Goal: Information Seeking & Learning: Learn about a topic

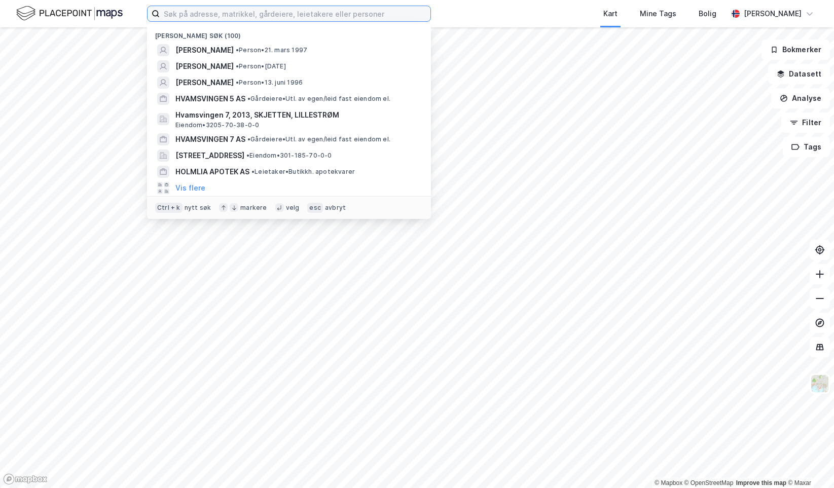
click at [173, 8] on input at bounding box center [295, 13] width 271 height 15
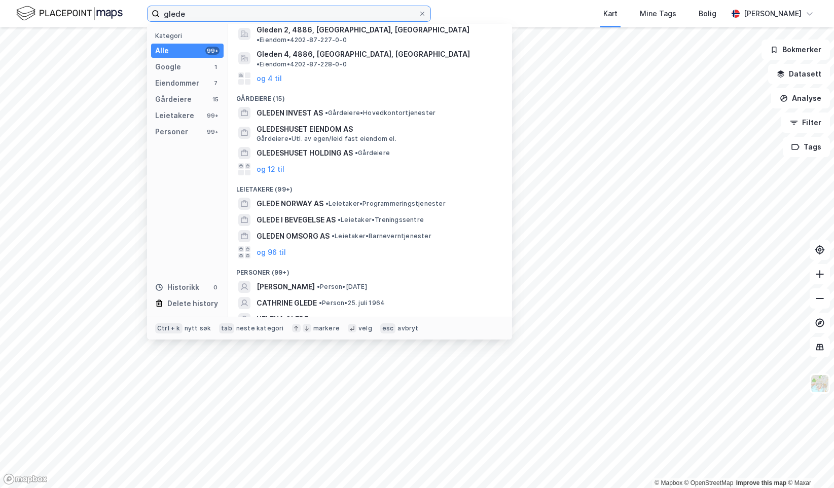
scroll to position [82, 0]
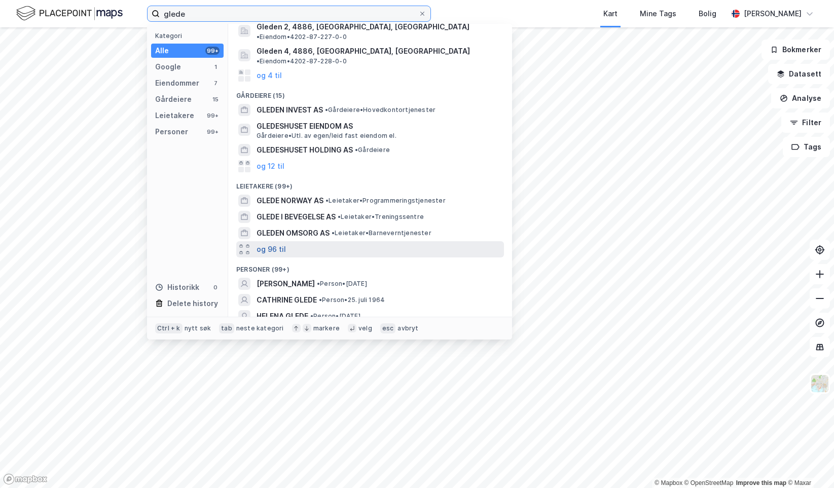
type input "glede"
click at [278, 243] on button "og 96 til" at bounding box center [270, 249] width 29 height 12
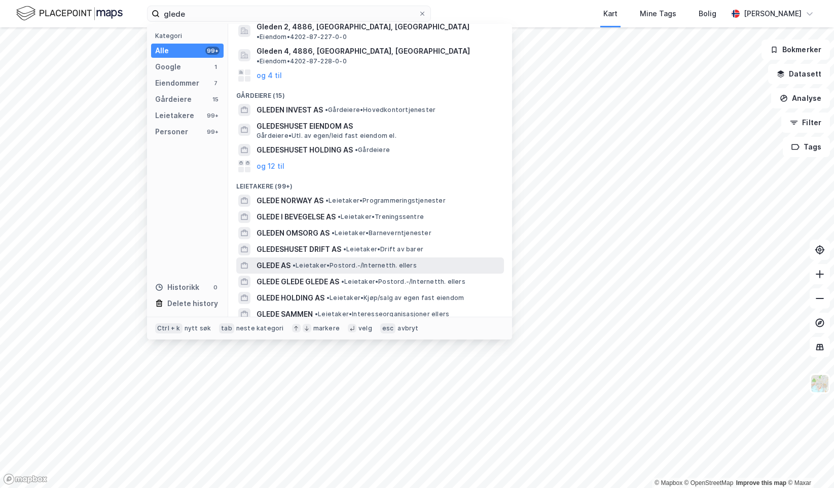
click at [314, 262] on span "• Leietaker • Postord.-/Internetth. ellers" at bounding box center [354, 266] width 124 height 8
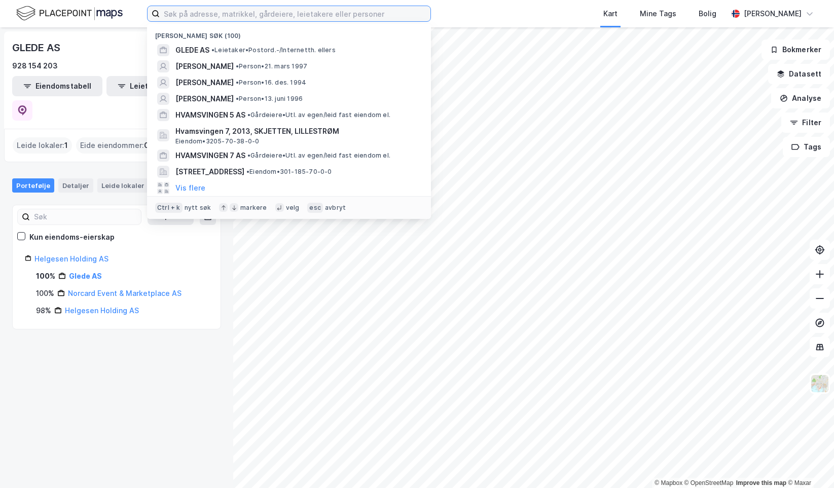
click at [239, 8] on input at bounding box center [295, 13] width 271 height 15
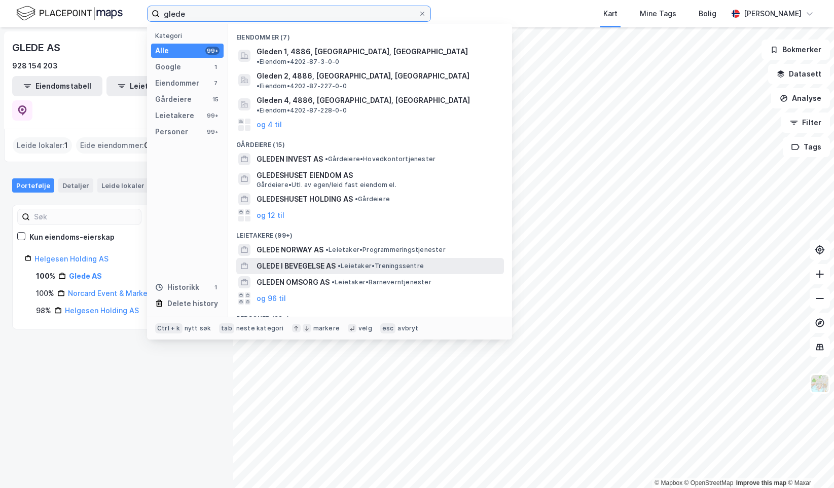
scroll to position [51, 0]
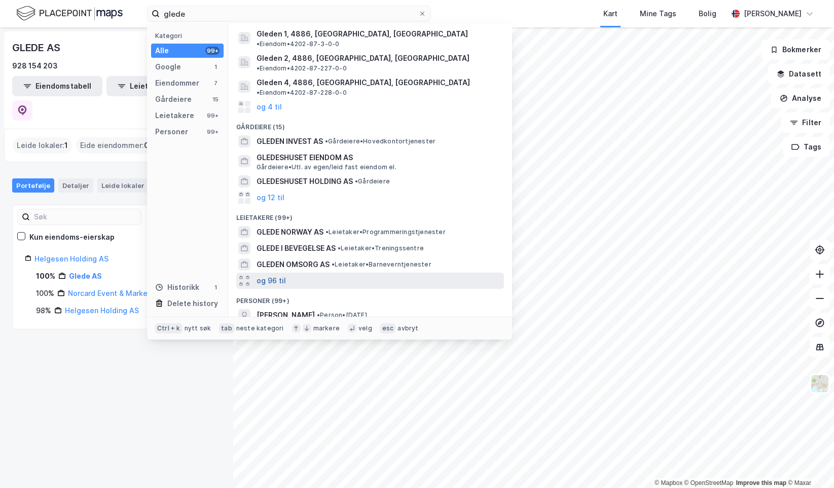
click at [264, 275] on button "og 96 til" at bounding box center [270, 281] width 29 height 12
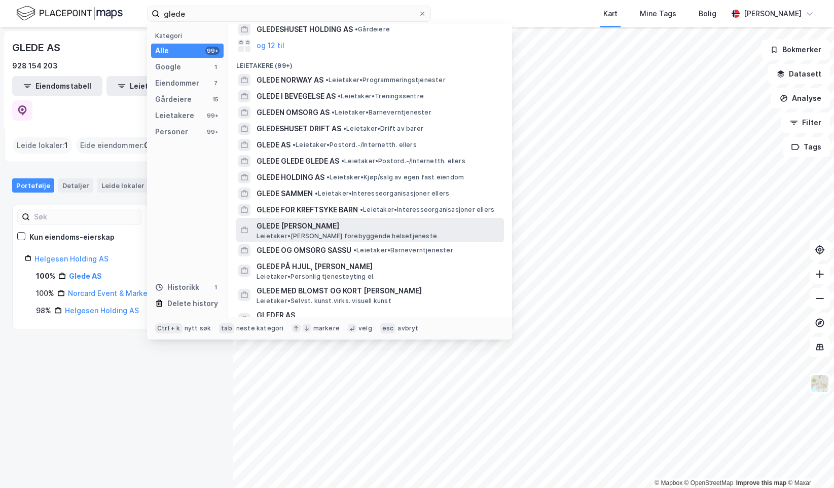
scroll to position [152, 0]
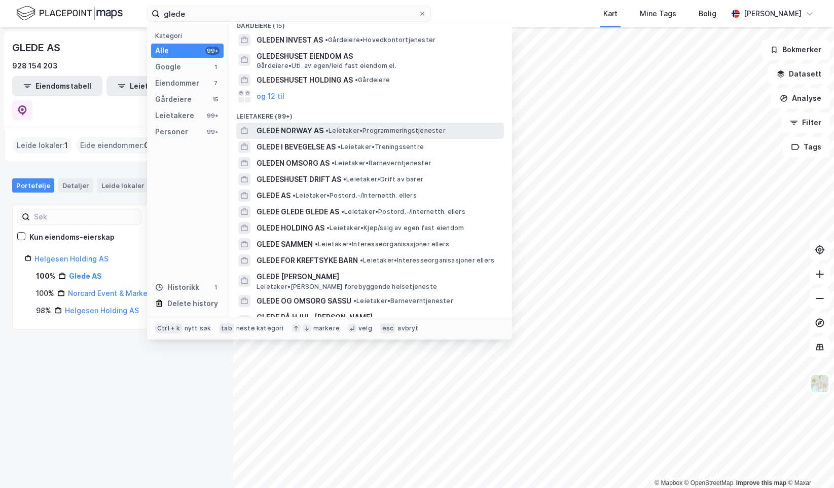
click at [333, 125] on div "GLEDE NORWAY AS • Leietaker • Programmeringstjenester" at bounding box center [378, 131] width 245 height 12
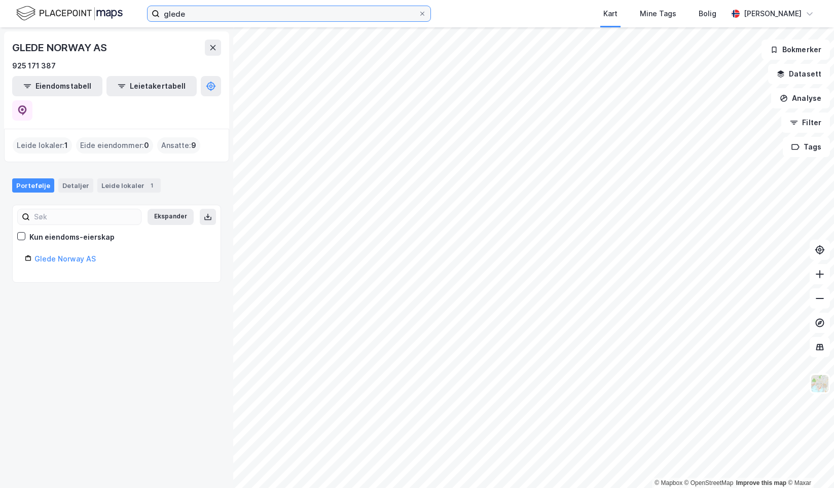
click at [209, 11] on input "glede" at bounding box center [289, 13] width 259 height 15
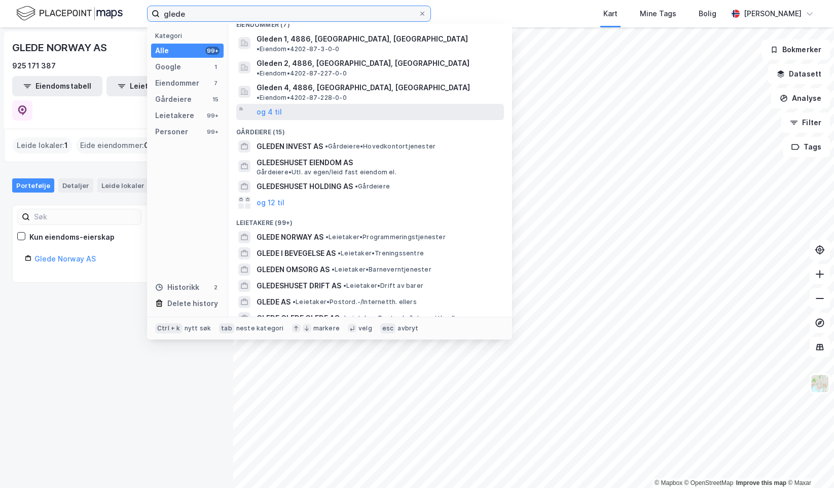
scroll to position [101, 0]
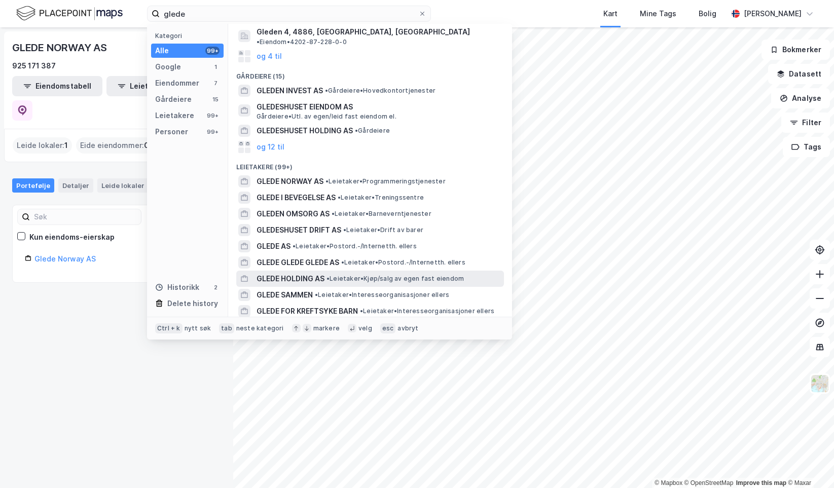
click at [311, 273] on span "GLEDE HOLDING AS" at bounding box center [290, 279] width 68 height 12
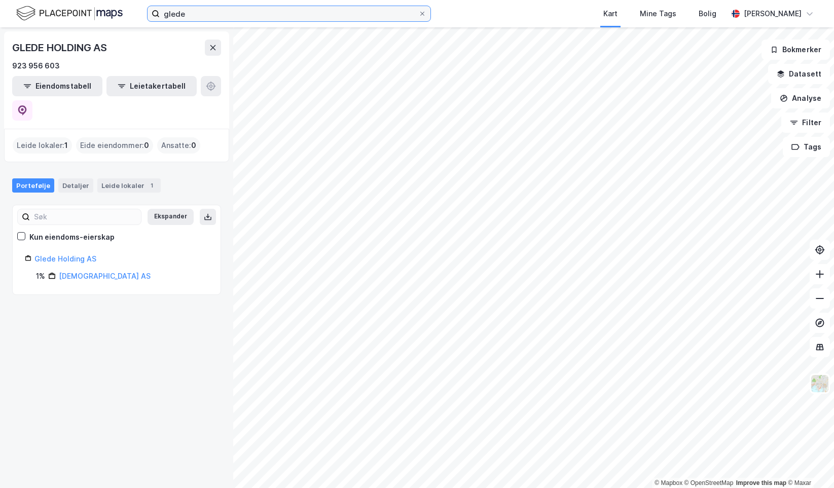
click at [239, 12] on input "glede" at bounding box center [289, 13] width 259 height 15
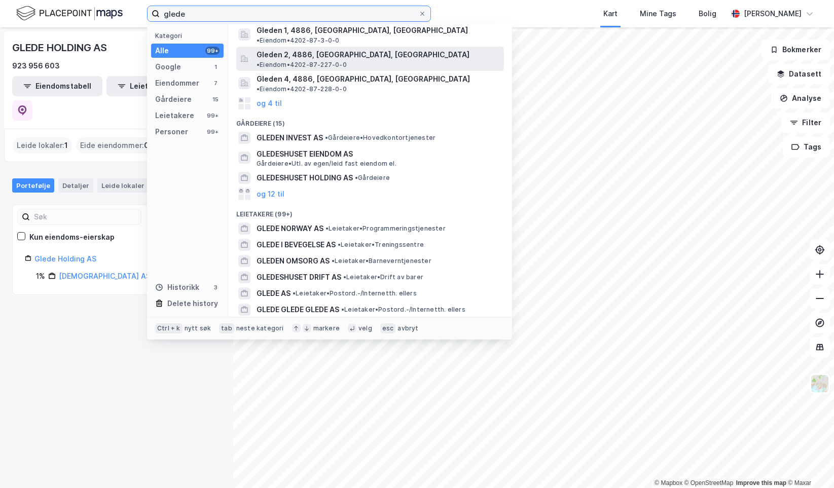
scroll to position [152, 0]
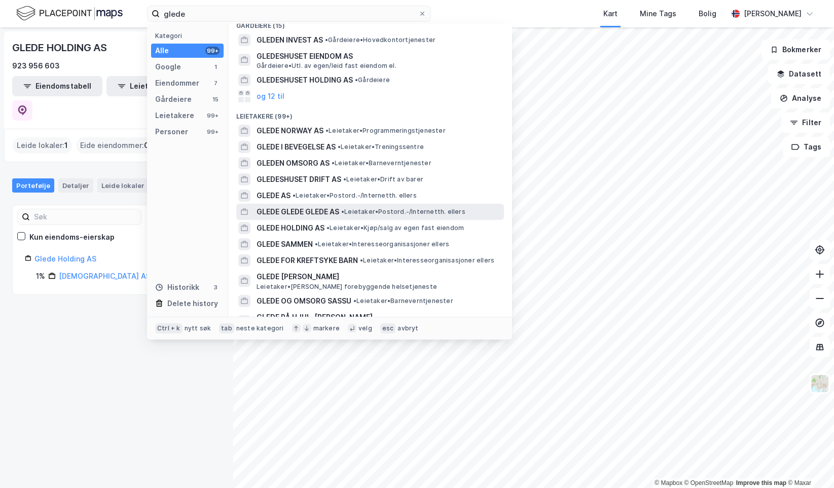
click at [363, 208] on span "• Leietaker • Postord.-/Internetth. ellers" at bounding box center [403, 212] width 124 height 8
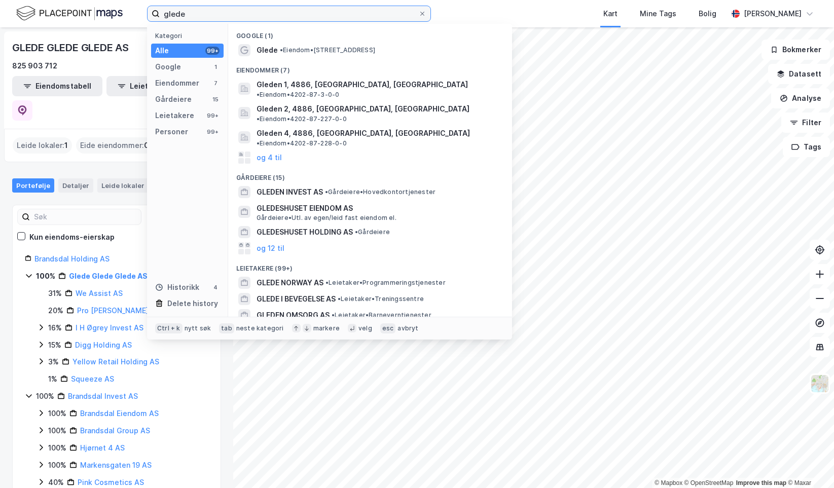
click at [211, 17] on input "glede" at bounding box center [289, 13] width 259 height 15
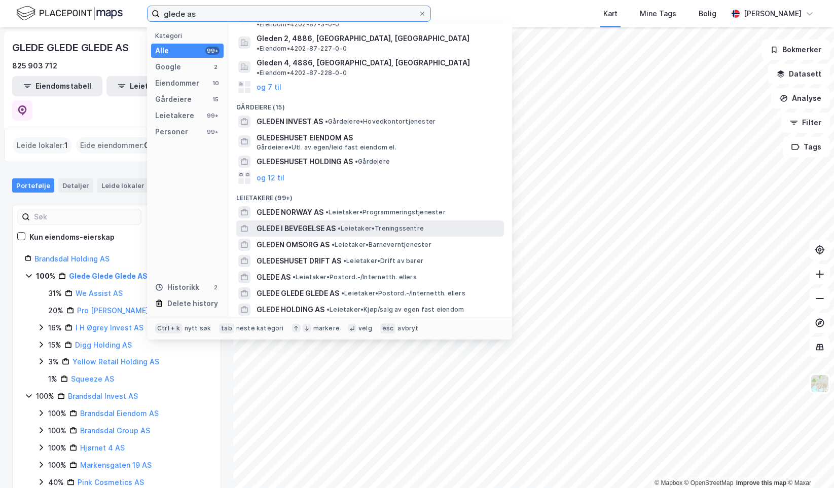
scroll to position [101, 0]
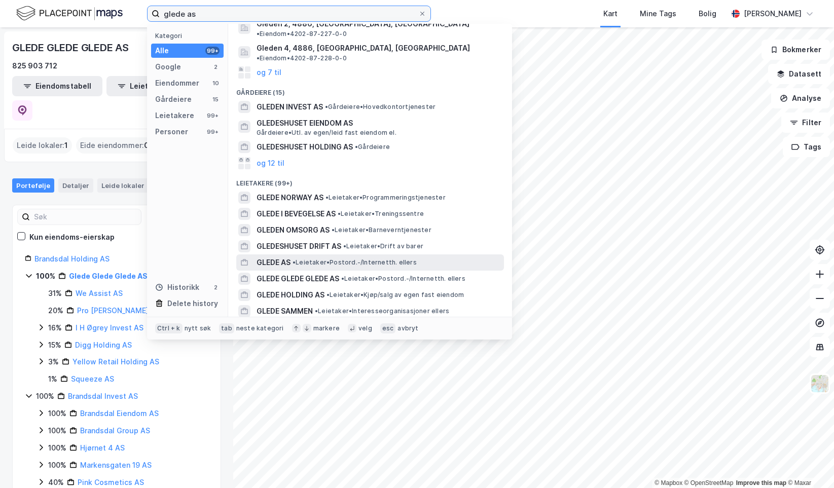
type input "glede as"
click at [312, 259] on span "• Leietaker • Postord.-/Internetth. ellers" at bounding box center [354, 263] width 124 height 8
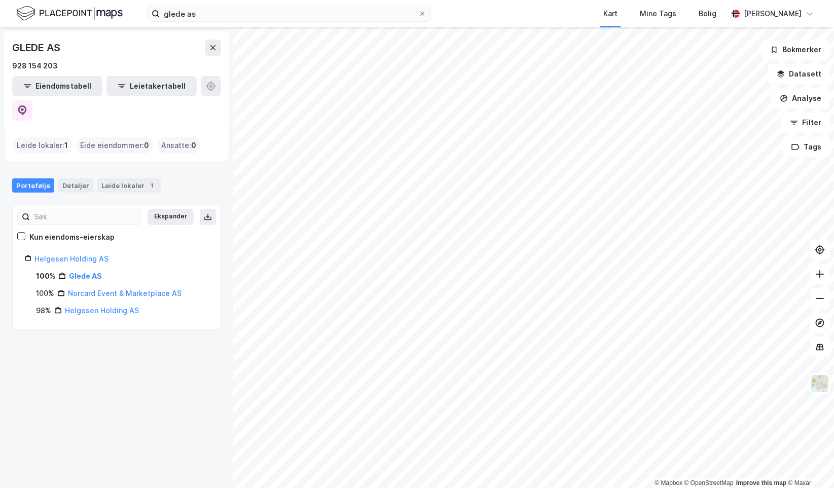
click at [31, 137] on div "Leide lokaler : 1" at bounding box center [42, 145] width 59 height 16
click at [124, 168] on div "Portefølje Detaljer Leide lokaler 1" at bounding box center [116, 181] width 233 height 30
click at [128, 178] on div "Leide lokaler 1" at bounding box center [128, 185] width 63 height 14
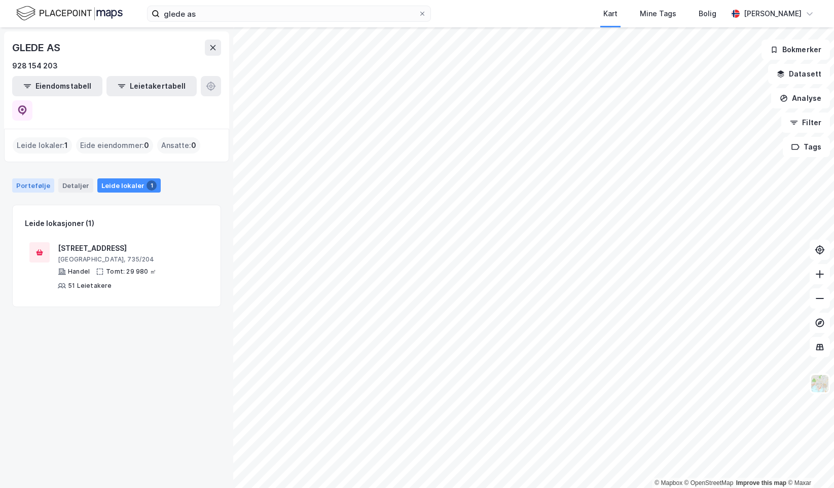
click at [26, 178] on div "Portefølje" at bounding box center [33, 185] width 42 height 14
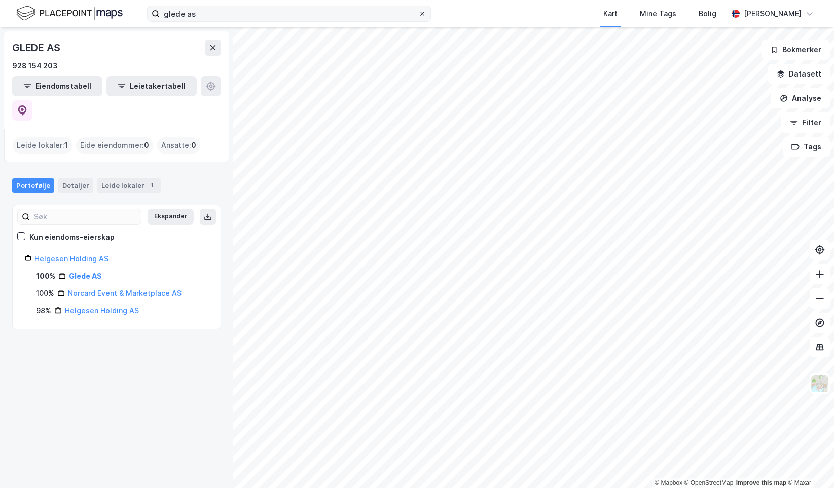
click at [424, 11] on icon at bounding box center [422, 14] width 6 height 6
click at [418, 11] on input "glede as" at bounding box center [289, 13] width 259 height 15
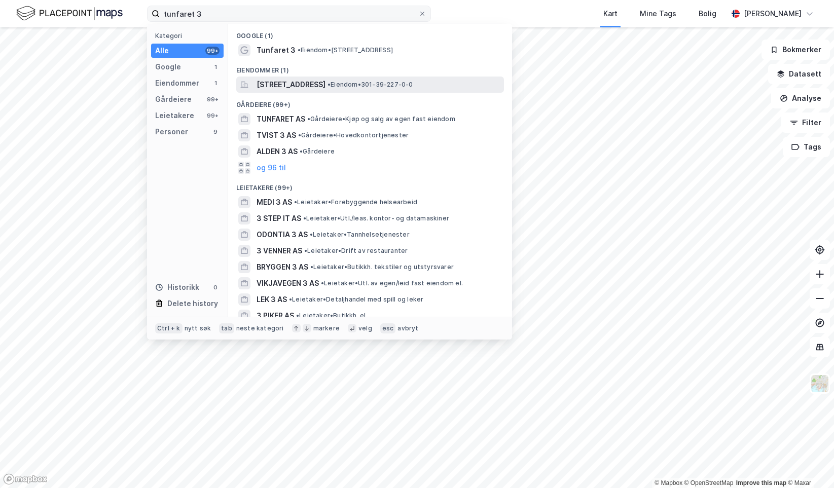
click at [313, 79] on span "Tunfaret 3, 0373, OSLO, OSLO" at bounding box center [290, 85] width 69 height 12
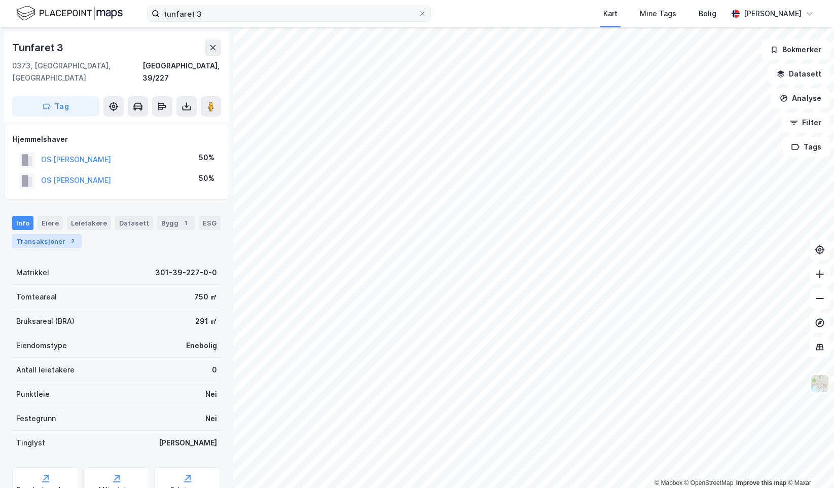
click at [63, 234] on div "Transaksjoner 2" at bounding box center [46, 241] width 69 height 14
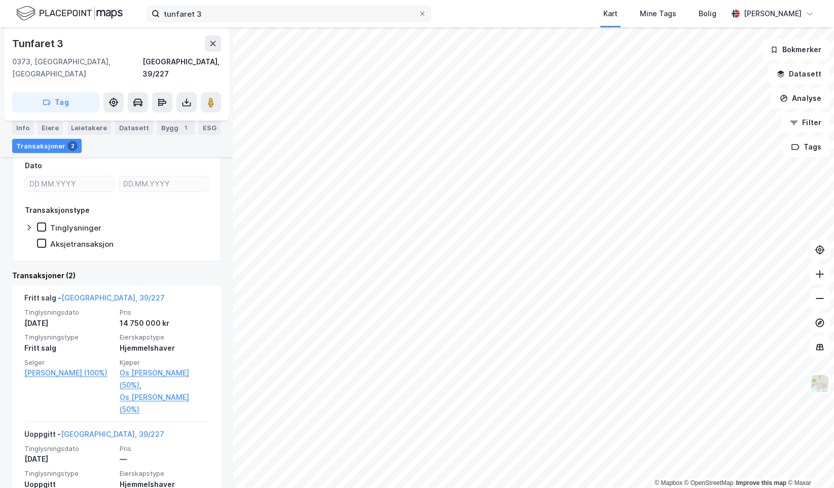
scroll to position [186, 0]
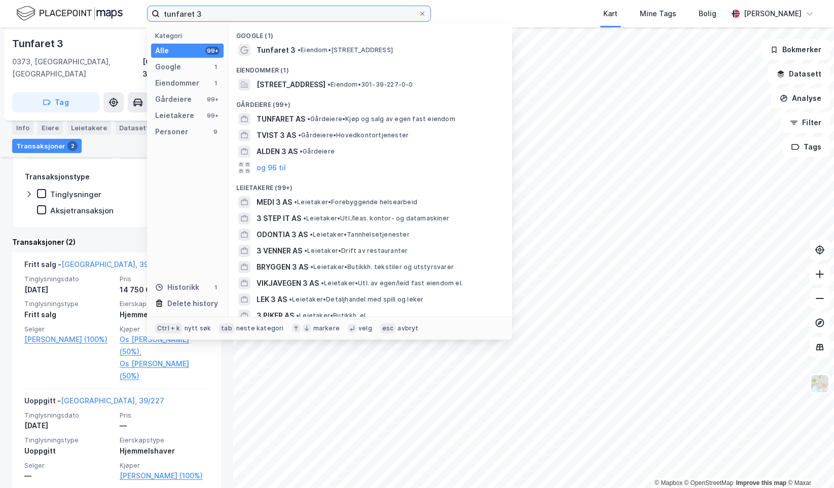
drag, startPoint x: 235, startPoint y: 16, endPoint x: 121, endPoint y: 14, distance: 114.1
click at [121, 14] on div "tunfaret 3 Kategori Alle 99+ Google 1 Eiendommer 1 Gårdeiere 99+ Leietakere 99+…" at bounding box center [417, 13] width 834 height 27
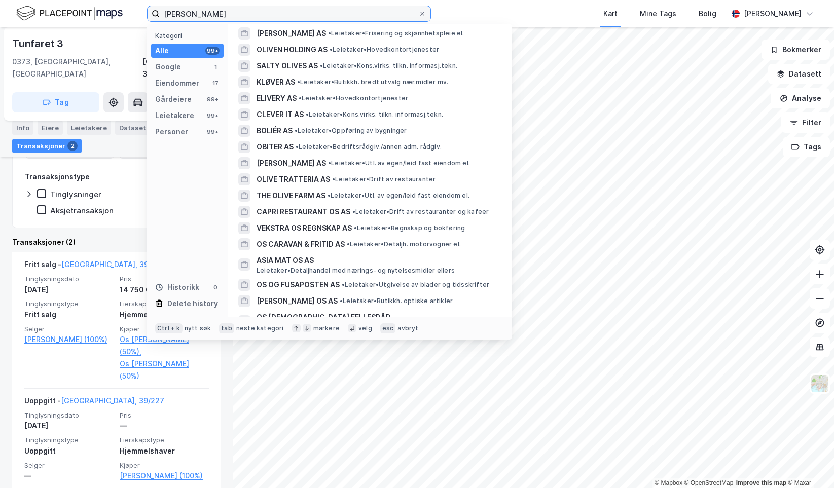
scroll to position [1687, 0]
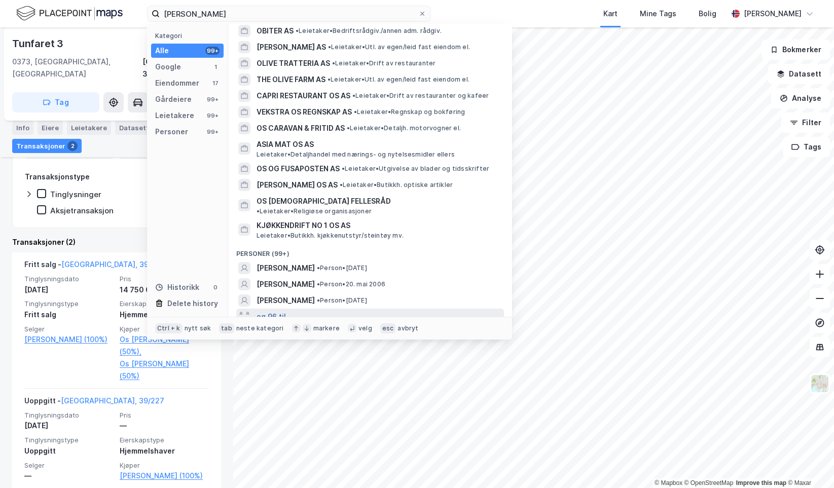
click at [273, 311] on button "og 96 til" at bounding box center [270, 317] width 29 height 12
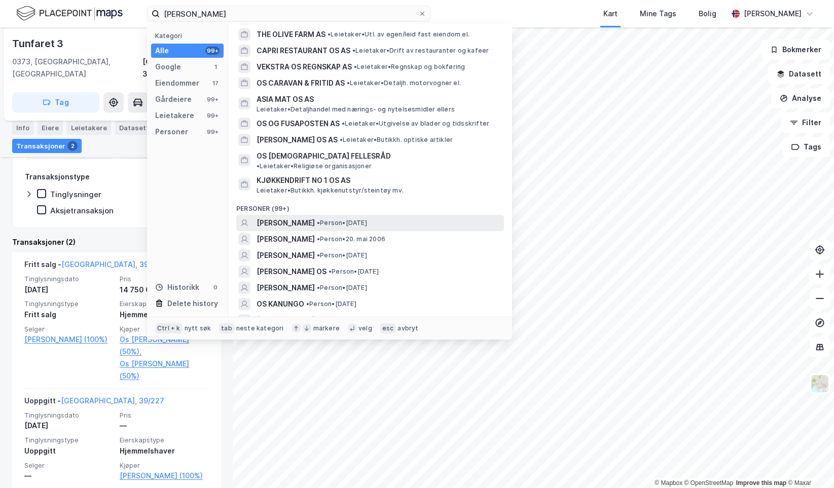
scroll to position [1789, 0]
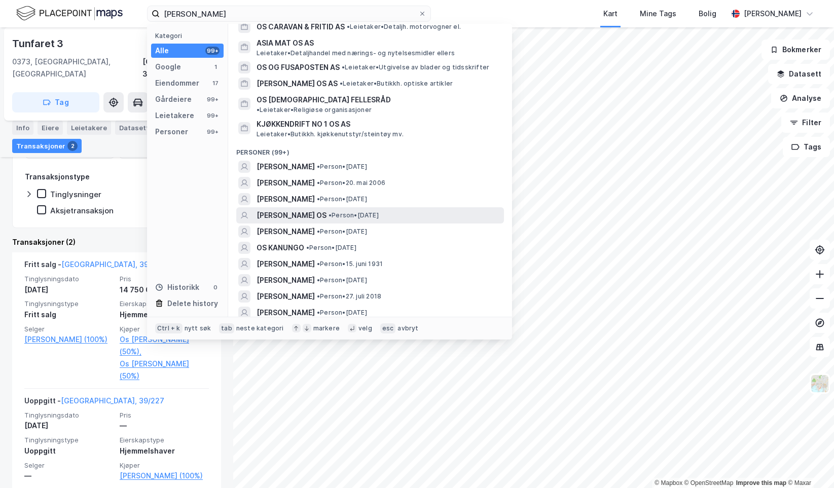
click at [346, 212] on div "OLIVER STUGARD OS • Person • 19. nov. 1994" at bounding box center [378, 215] width 245 height 12
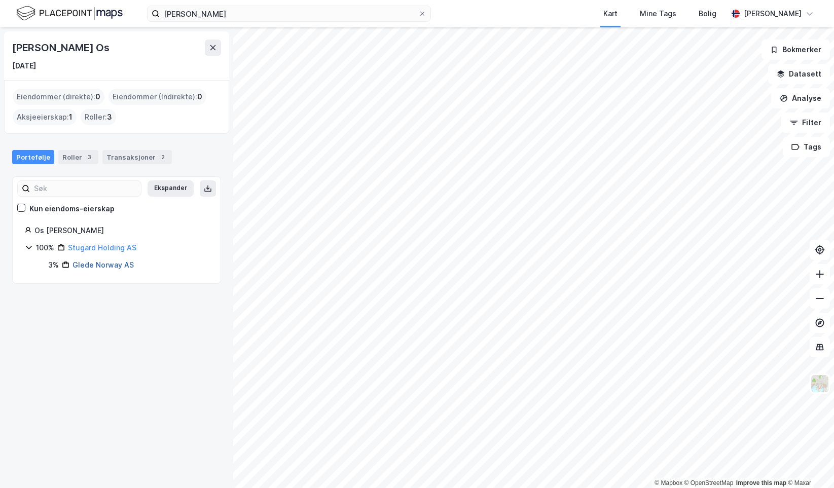
click at [98, 267] on link "Glede Norway AS" at bounding box center [102, 265] width 61 height 9
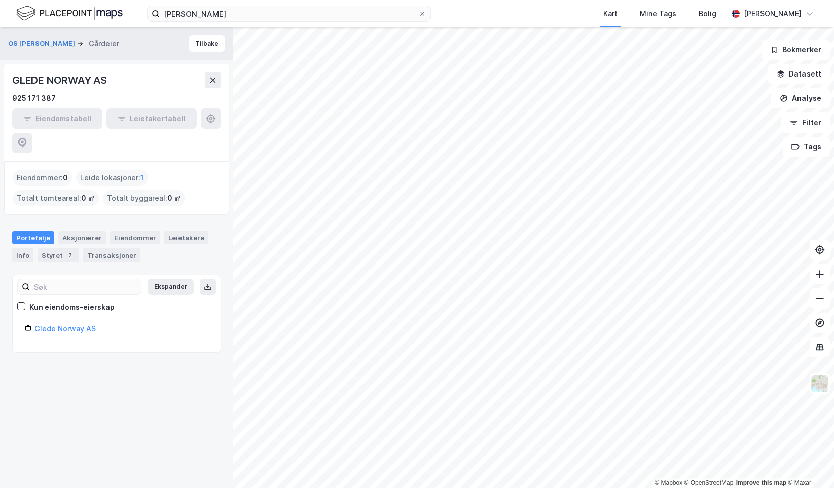
click at [111, 170] on div "Leide lokasjoner : 1" at bounding box center [112, 178] width 72 height 16
click at [101, 248] on div "Transaksjoner" at bounding box center [111, 255] width 57 height 14
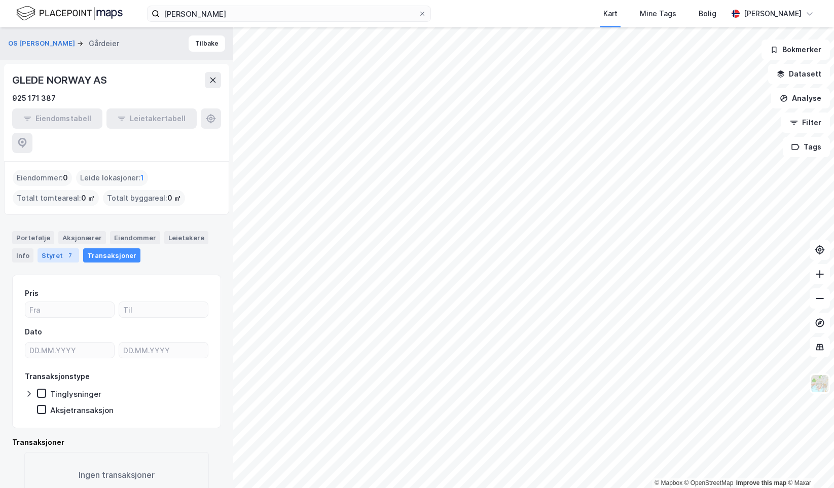
click at [65, 250] on div "7" at bounding box center [70, 255] width 10 height 10
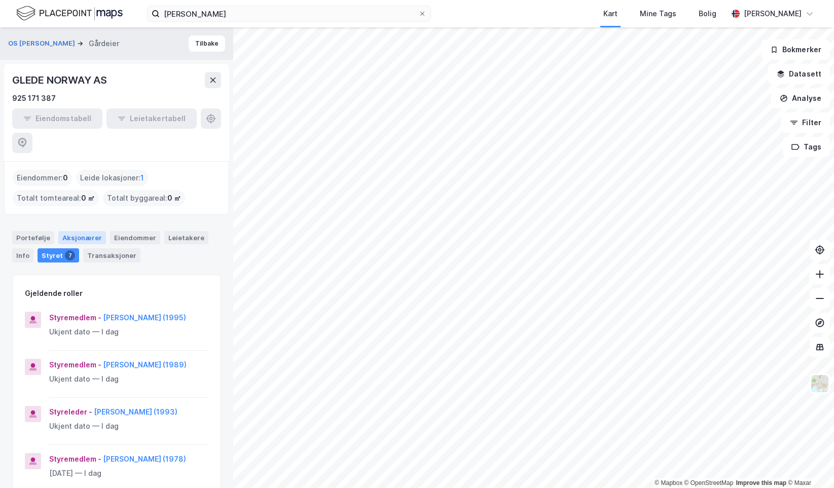
click at [86, 231] on div "Aksjonærer" at bounding box center [82, 237] width 48 height 13
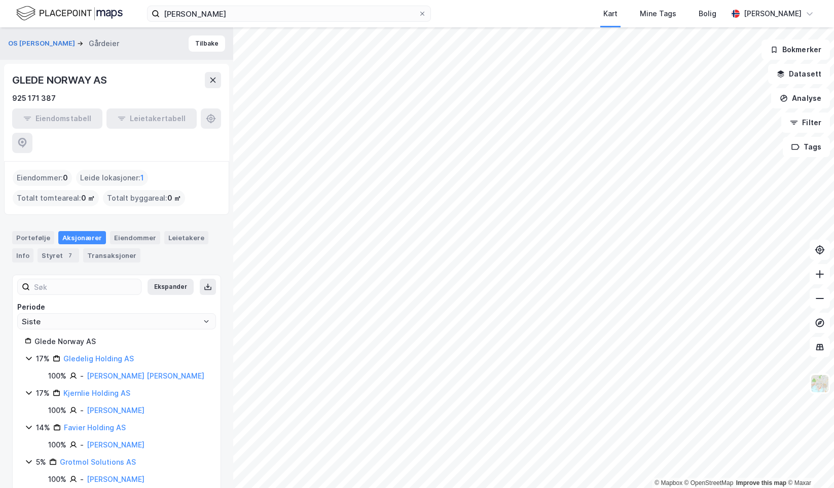
click at [132, 170] on div "Leide lokasjoner : 1" at bounding box center [112, 178] width 72 height 16
click at [145, 170] on div "Leide lokasjoner : 1" at bounding box center [112, 178] width 72 height 16
click at [176, 231] on div "Leietakere" at bounding box center [186, 237] width 44 height 13
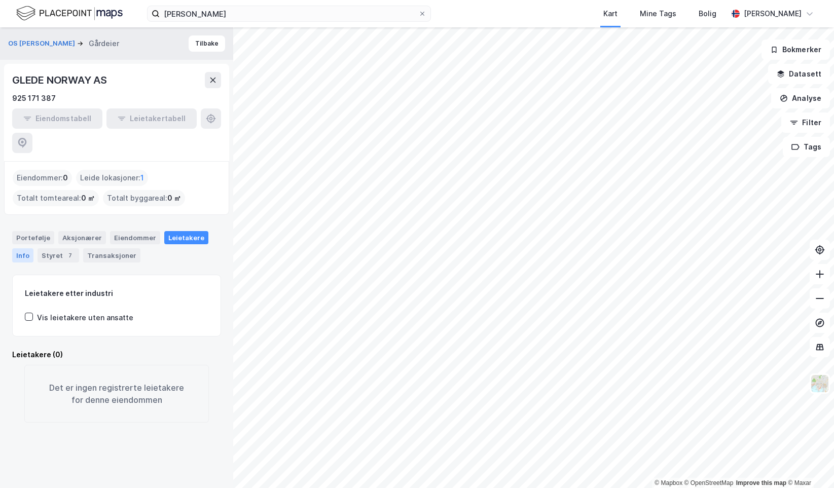
click at [29, 248] on div "Info" at bounding box center [22, 255] width 21 height 14
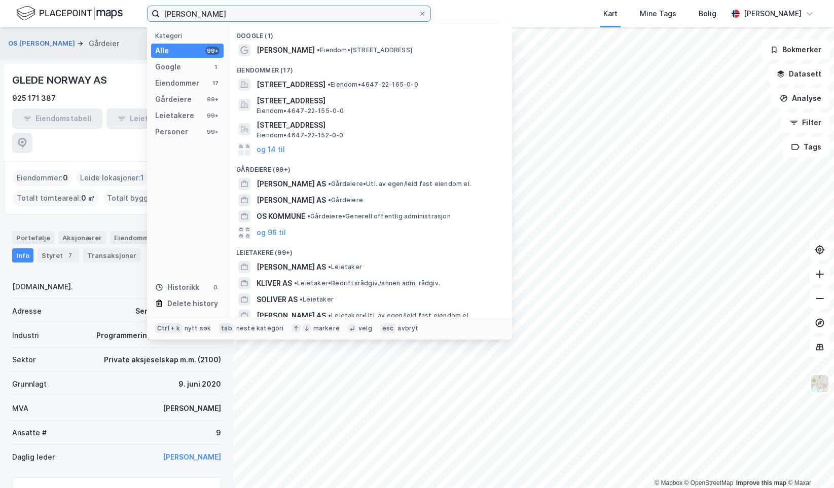
drag, startPoint x: 216, startPoint y: 14, endPoint x: 71, endPoint y: 35, distance: 146.5
click at [71, 35] on div "oliver os Kategori Alle 99+ Google 1 Eiendommer 17 Gårdeiere 99+ Leietakere 99+…" at bounding box center [417, 244] width 834 height 488
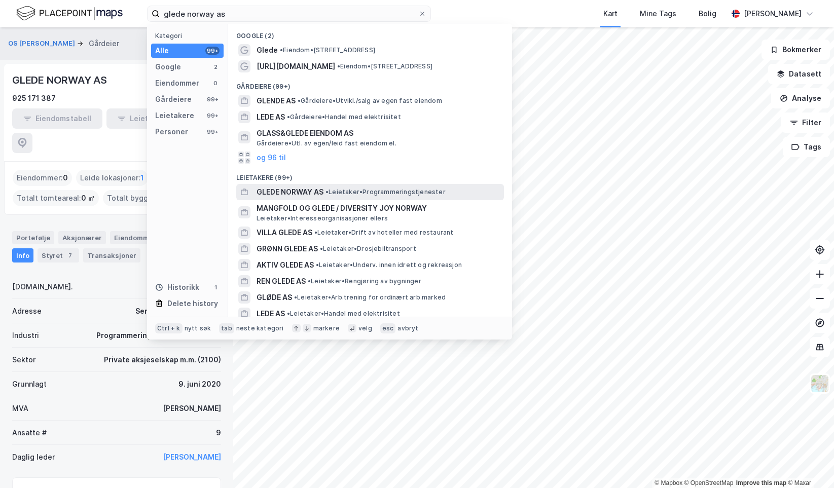
click at [312, 199] on div "GLEDE NORWAY AS • Leietaker • Programmeringstjenester" at bounding box center [370, 192] width 268 height 16
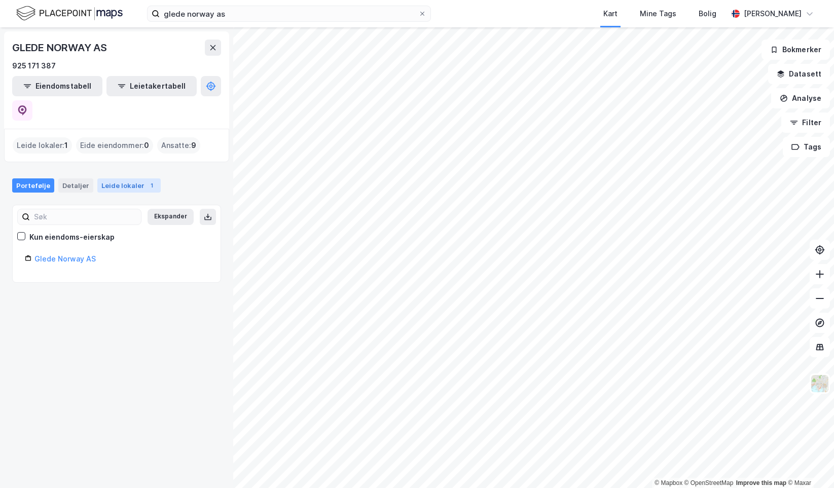
click at [129, 178] on div "Leide lokaler 1" at bounding box center [128, 185] width 63 height 14
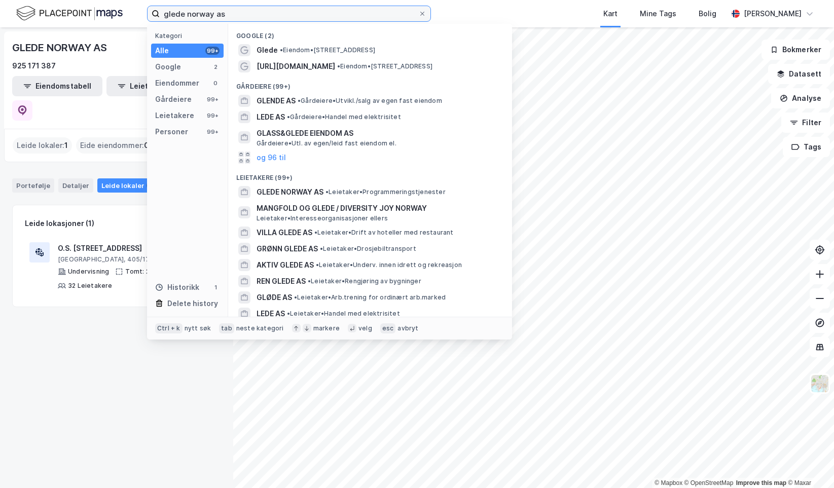
drag, startPoint x: 241, startPoint y: 14, endPoint x: 98, endPoint y: 19, distance: 143.0
click at [98, 19] on div "glede norway as Kategori Alle 99+ Google 2 Eiendommer 0 Gårdeiere 99+ Leietaker…" at bounding box center [417, 13] width 834 height 27
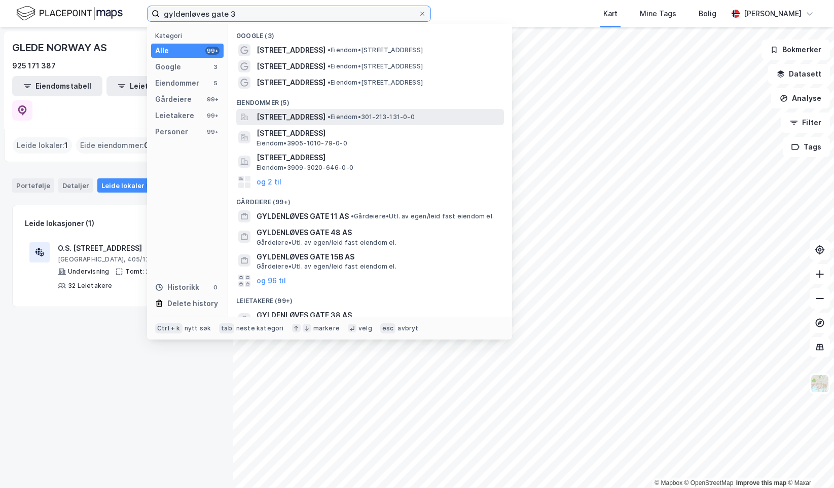
type input "gyldenløves gate 3"
click at [325, 117] on span "Gyldenløves gate 3, 0260, OSLO, OSLO" at bounding box center [290, 117] width 69 height 12
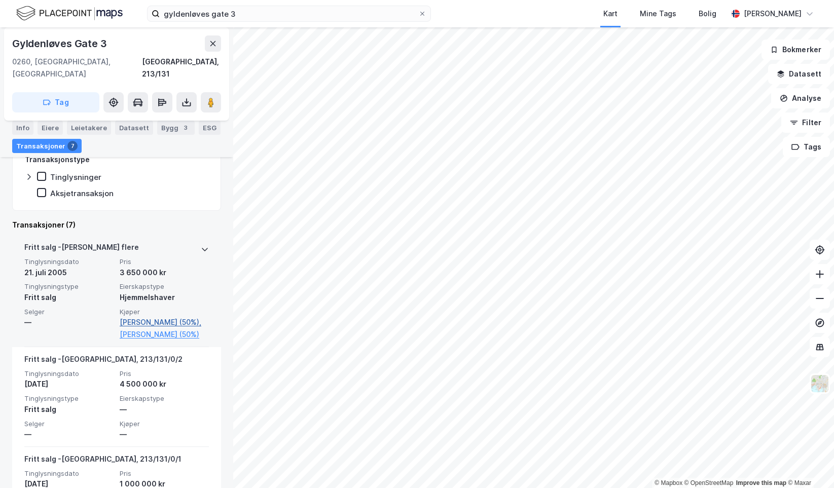
scroll to position [406, 0]
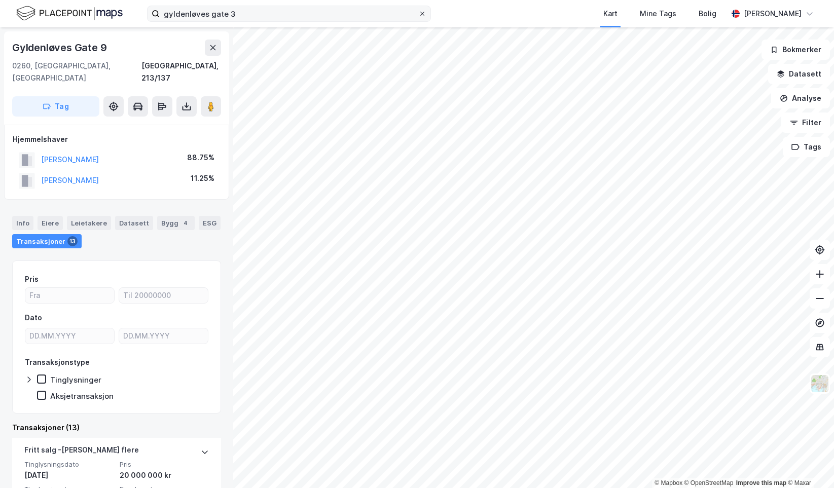
click at [426, 15] on span at bounding box center [422, 14] width 8 height 8
click at [418, 15] on input "gyldenløves gate 3" at bounding box center [289, 13] width 259 height 15
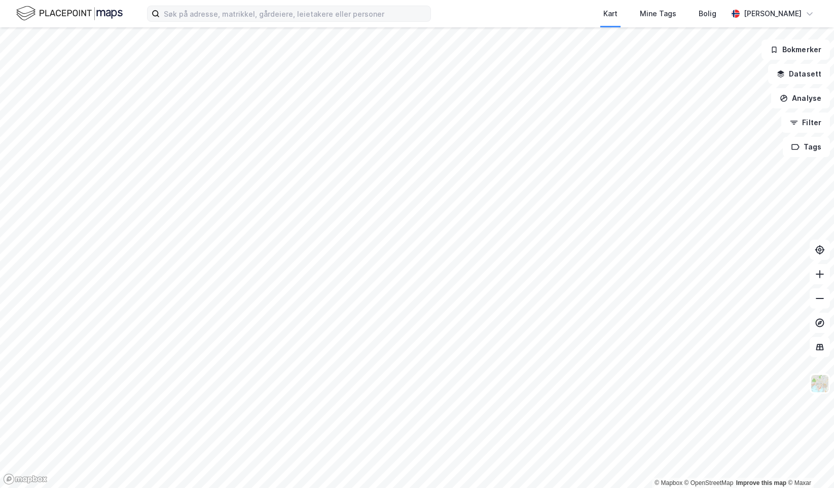
click at [460, 12] on div "Kart Mine Tags Bolig Hanna Killingstad" at bounding box center [417, 13] width 834 height 27
click at [182, 14] on input at bounding box center [295, 13] width 271 height 15
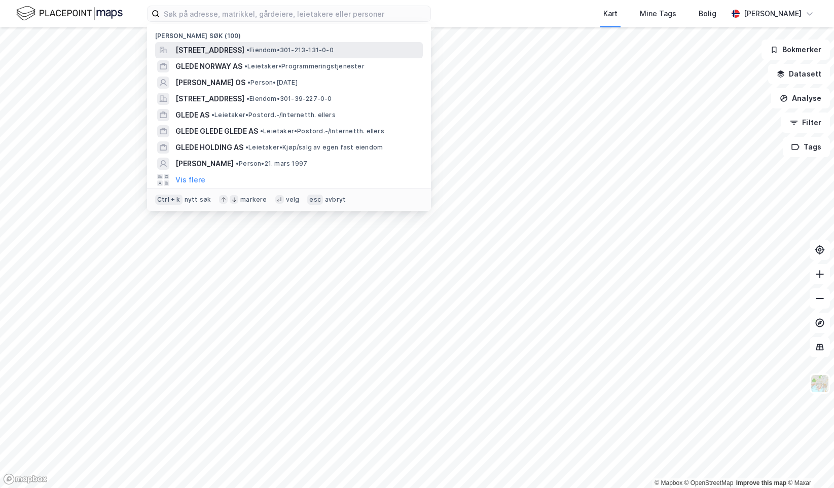
click at [198, 47] on span "Gyldenløves gate 3, 0260, OSLO, OSLO" at bounding box center [209, 50] width 69 height 12
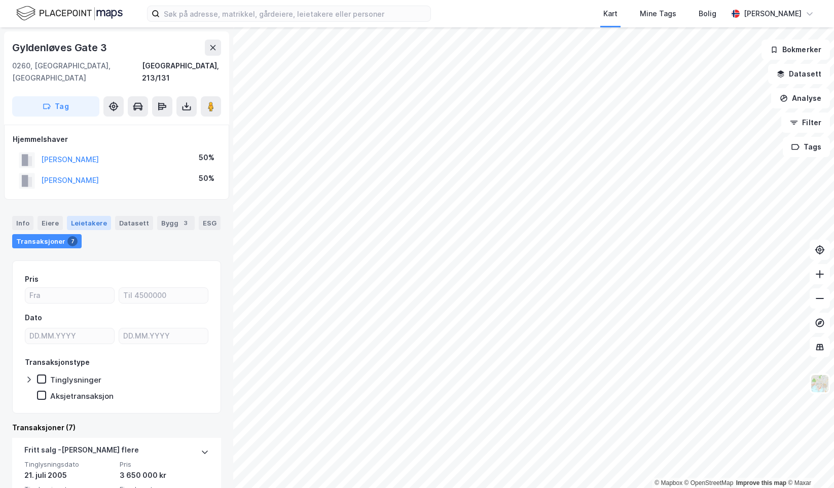
click at [87, 216] on div "Leietakere" at bounding box center [89, 223] width 44 height 14
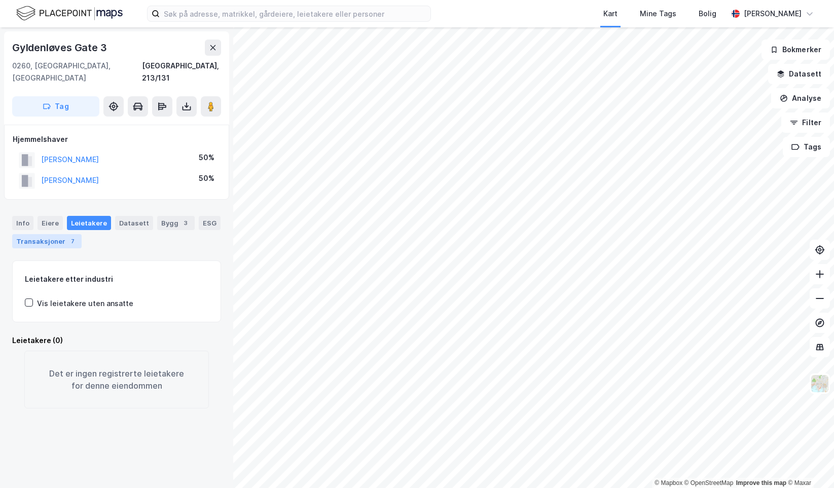
click at [57, 234] on div "Transaksjoner 7" at bounding box center [46, 241] width 69 height 14
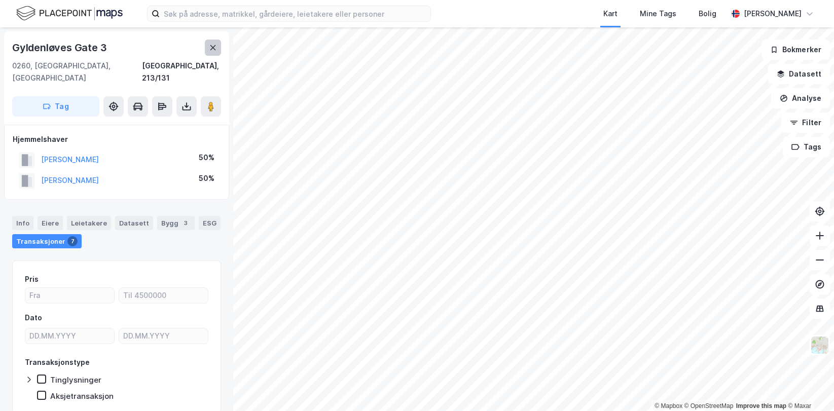
click at [216, 41] on button at bounding box center [213, 48] width 16 height 16
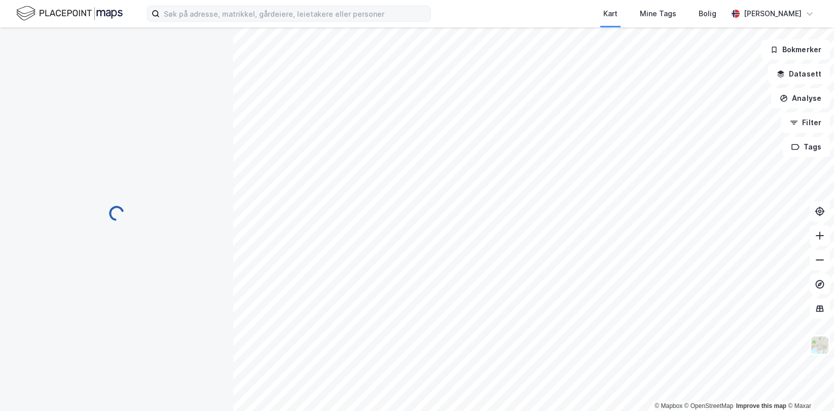
scroll to position [2, 0]
